Goal: Task Accomplishment & Management: Use online tool/utility

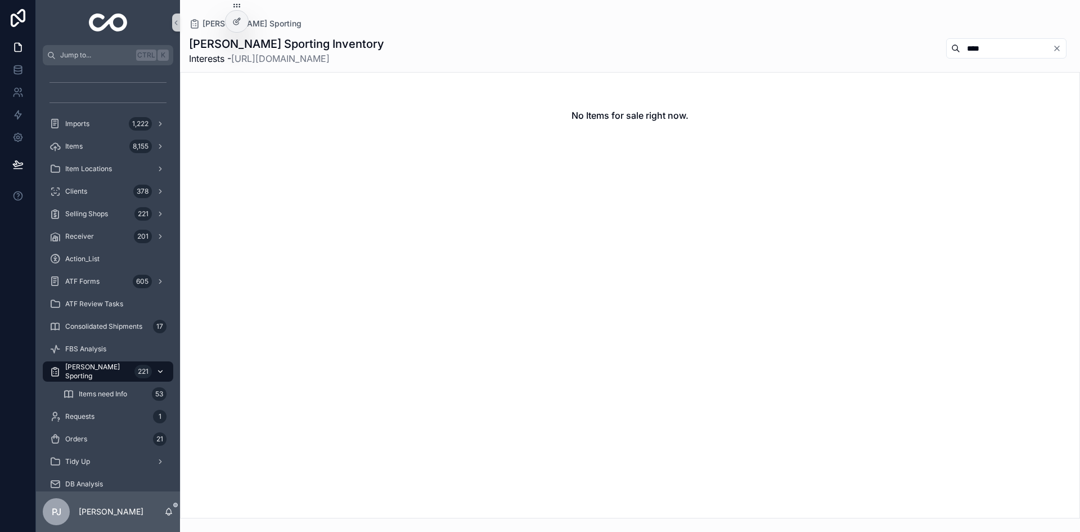
click at [94, 374] on span "[PERSON_NAME] Sporting" at bounding box center [97, 371] width 65 height 18
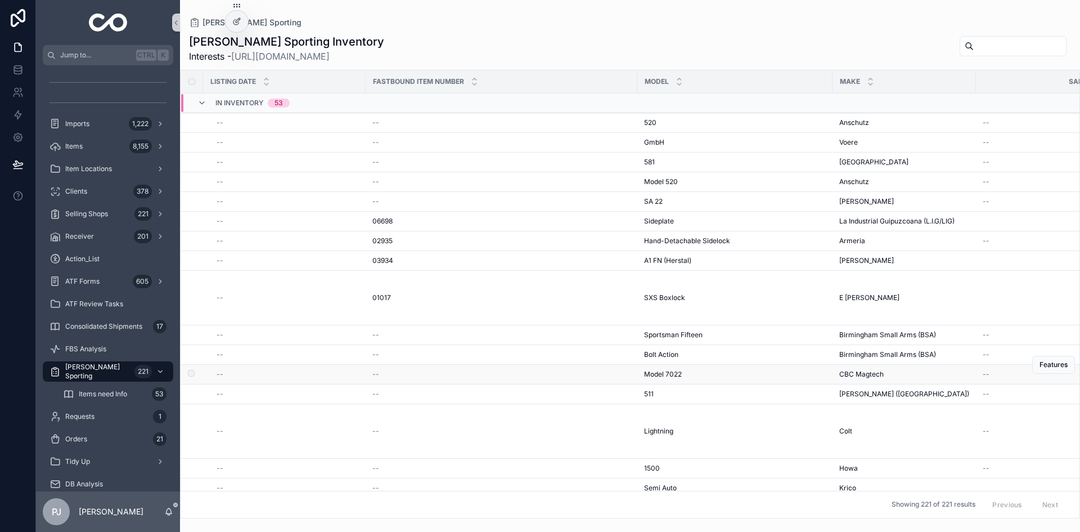
click at [643, 369] on td "Model 7022 Model 7022" at bounding box center [734, 374] width 195 height 20
click at [647, 377] on span "Model 7022" at bounding box center [663, 374] width 38 height 9
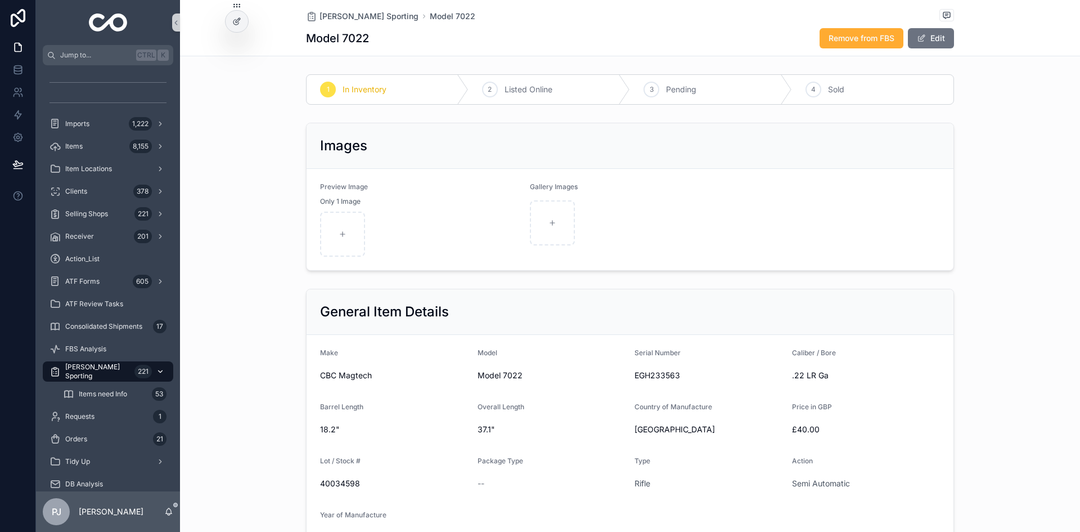
click at [107, 371] on span "[PERSON_NAME] Sporting" at bounding box center [97, 371] width 65 height 18
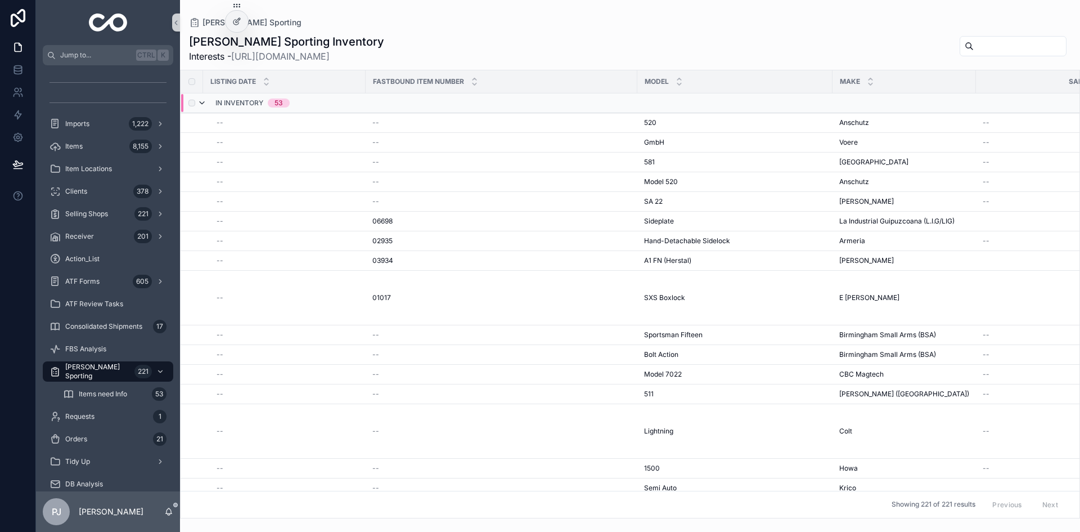
click at [200, 102] on icon "scrollable content" at bounding box center [201, 102] width 9 height 9
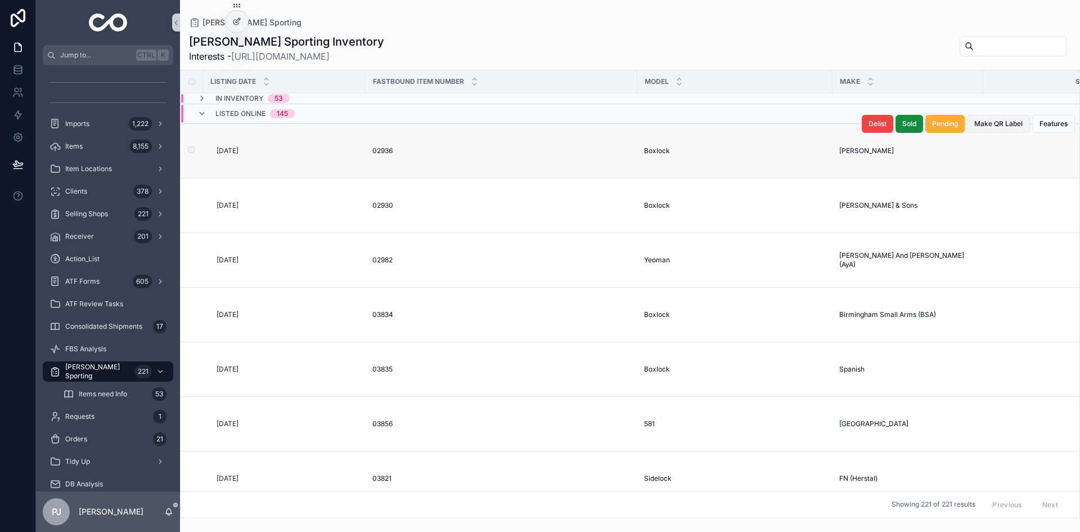
click at [979, 131] on button "Make QR Label" at bounding box center [998, 124] width 63 height 18
